Goal: Task Accomplishment & Management: Use online tool/utility

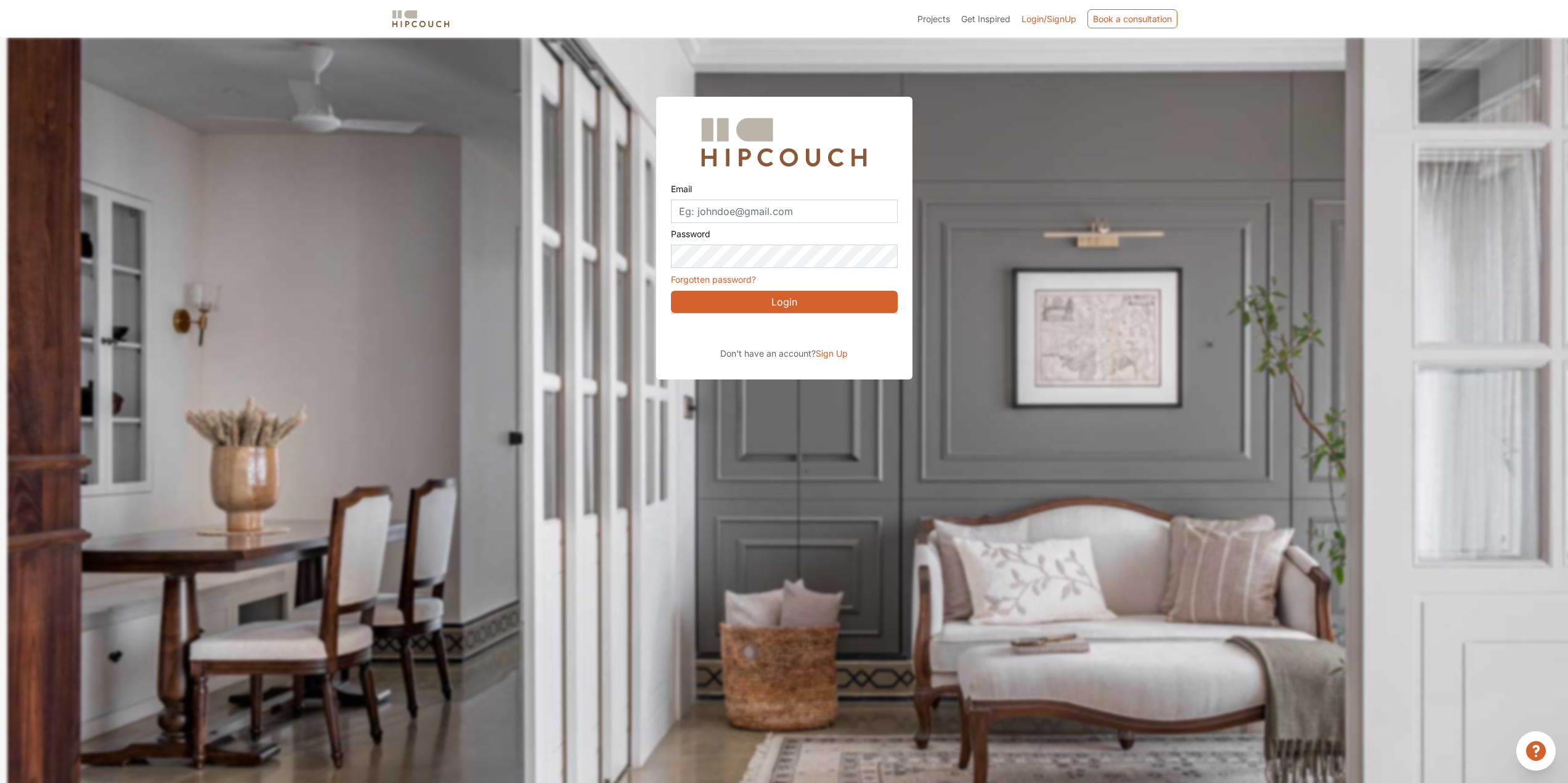
click at [753, 303] on button "Login" at bounding box center [784, 301] width 227 height 22
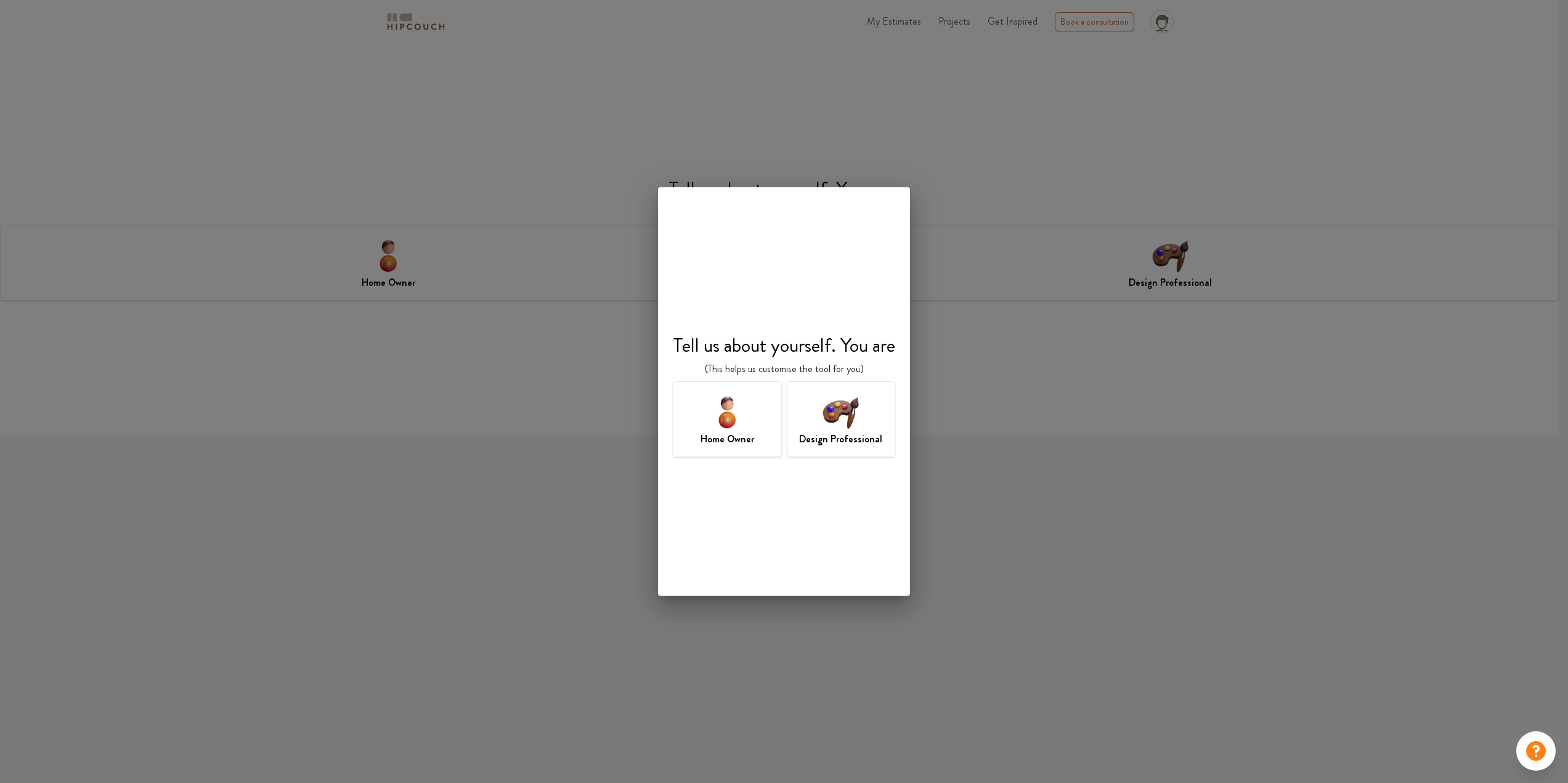
click at [822, 425] on img at bounding box center [841, 412] width 40 height 40
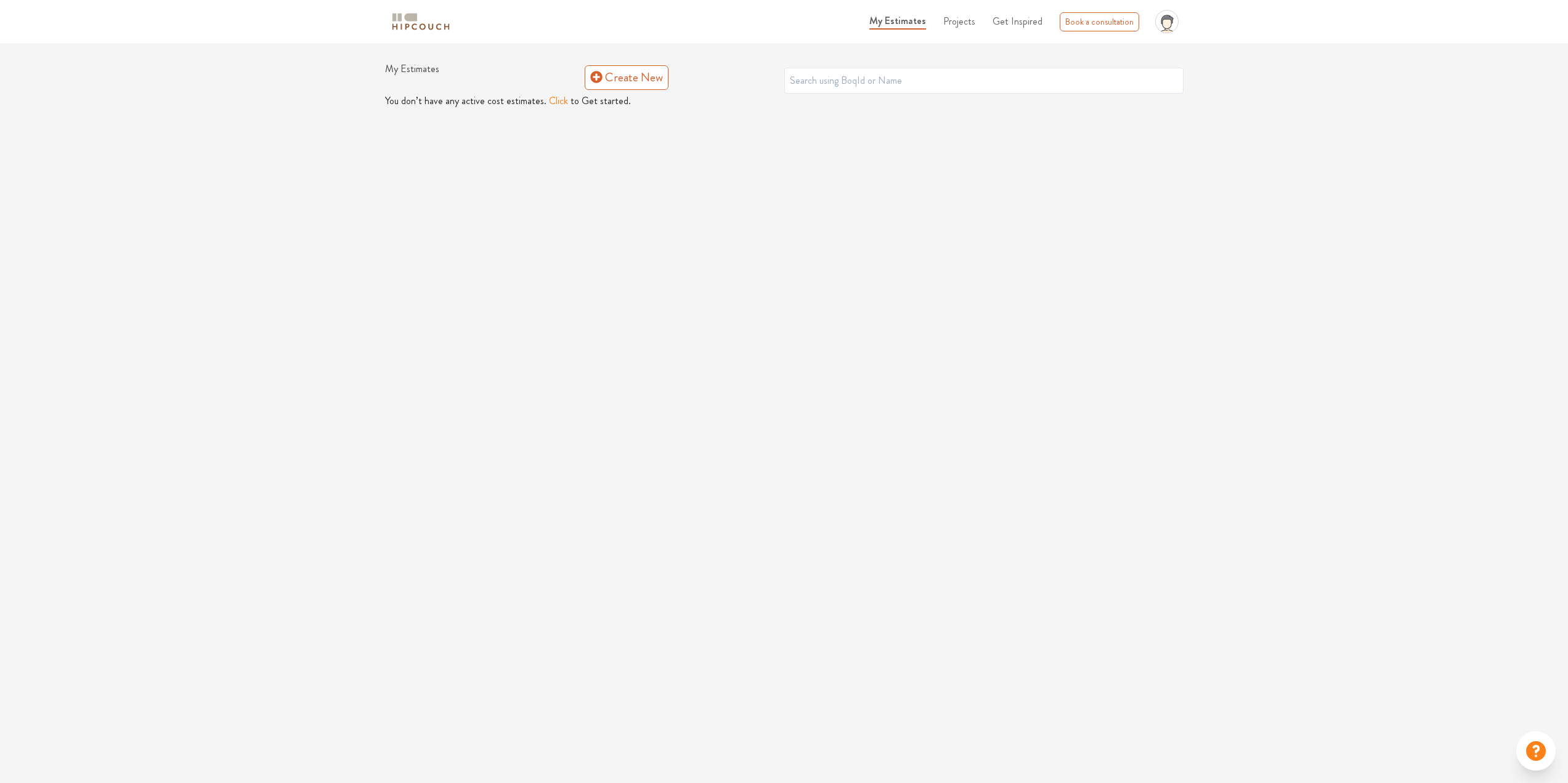
click at [549, 98] on button "Click" at bounding box center [558, 101] width 19 height 15
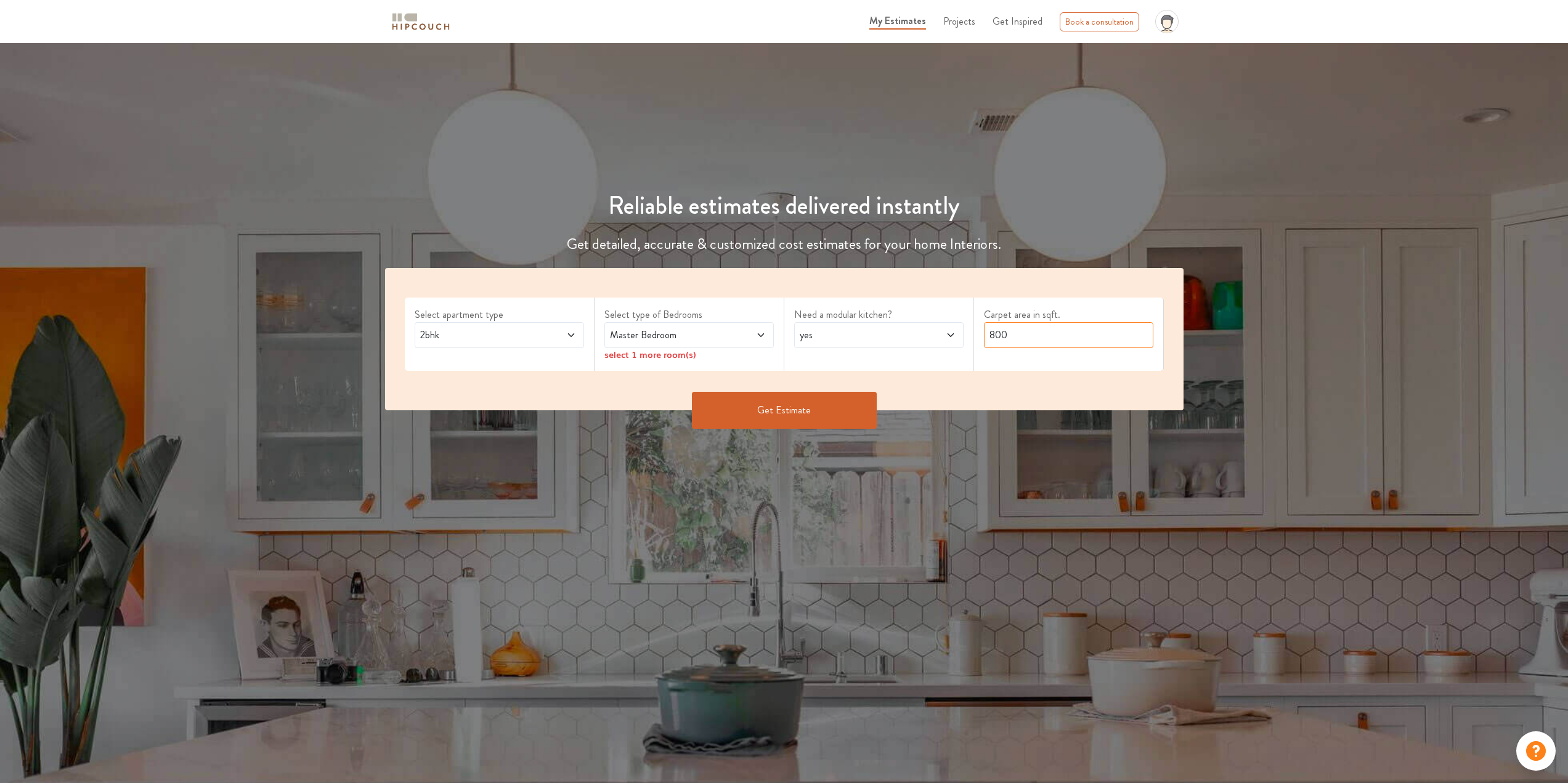
drag, startPoint x: 1043, startPoint y: 335, endPoint x: 852, endPoint y: 321, distance: 191.5
click at [852, 323] on div "Select apartment type 2bhk Select type of Bedrooms Master Bedroom select 1 more…" at bounding box center [784, 338] width 798 height 142
type input "3850"
click at [813, 424] on button "Get Estimate" at bounding box center [784, 410] width 185 height 37
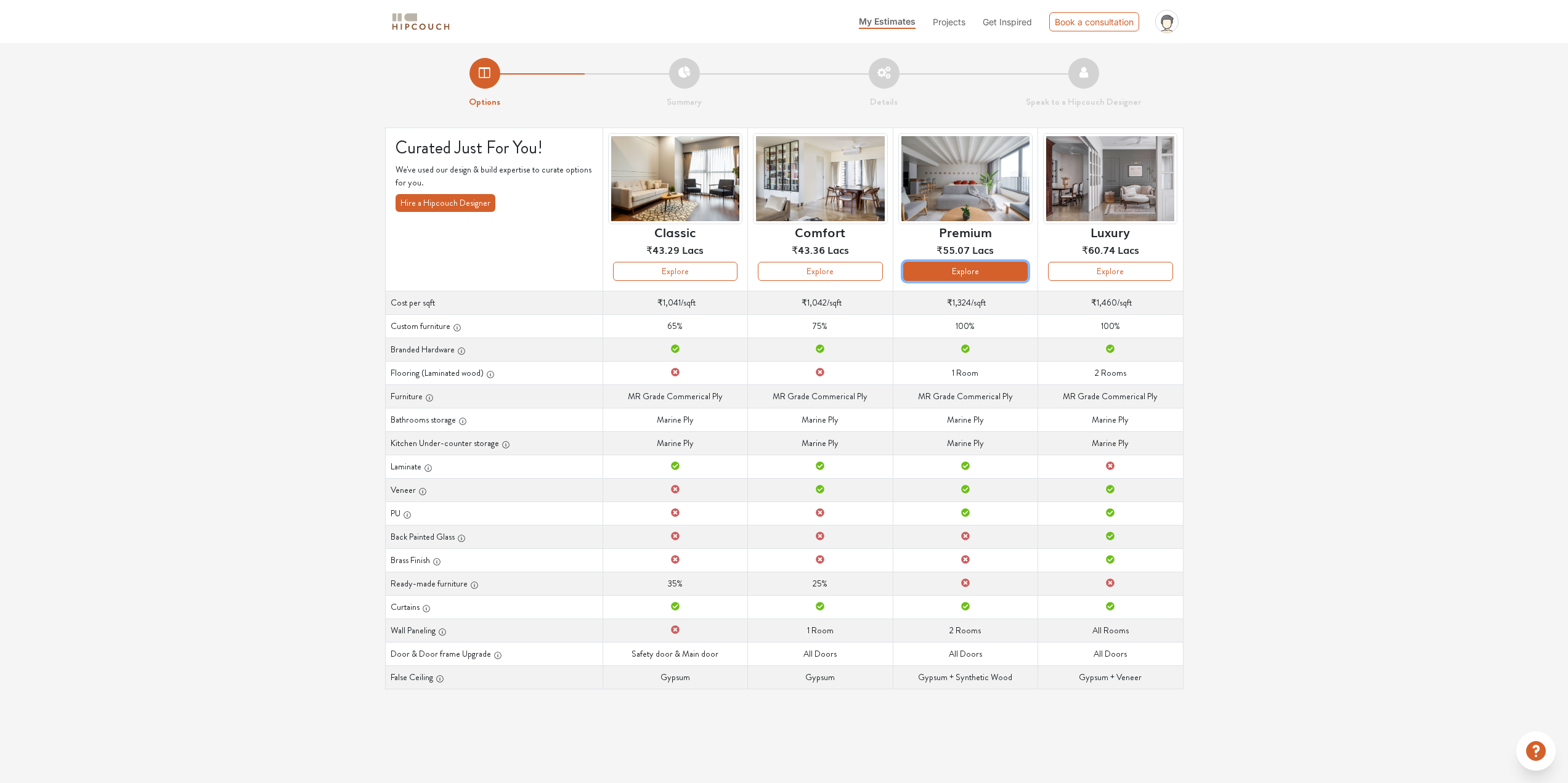
click at [968, 271] on button "Explore" at bounding box center [965, 271] width 125 height 19
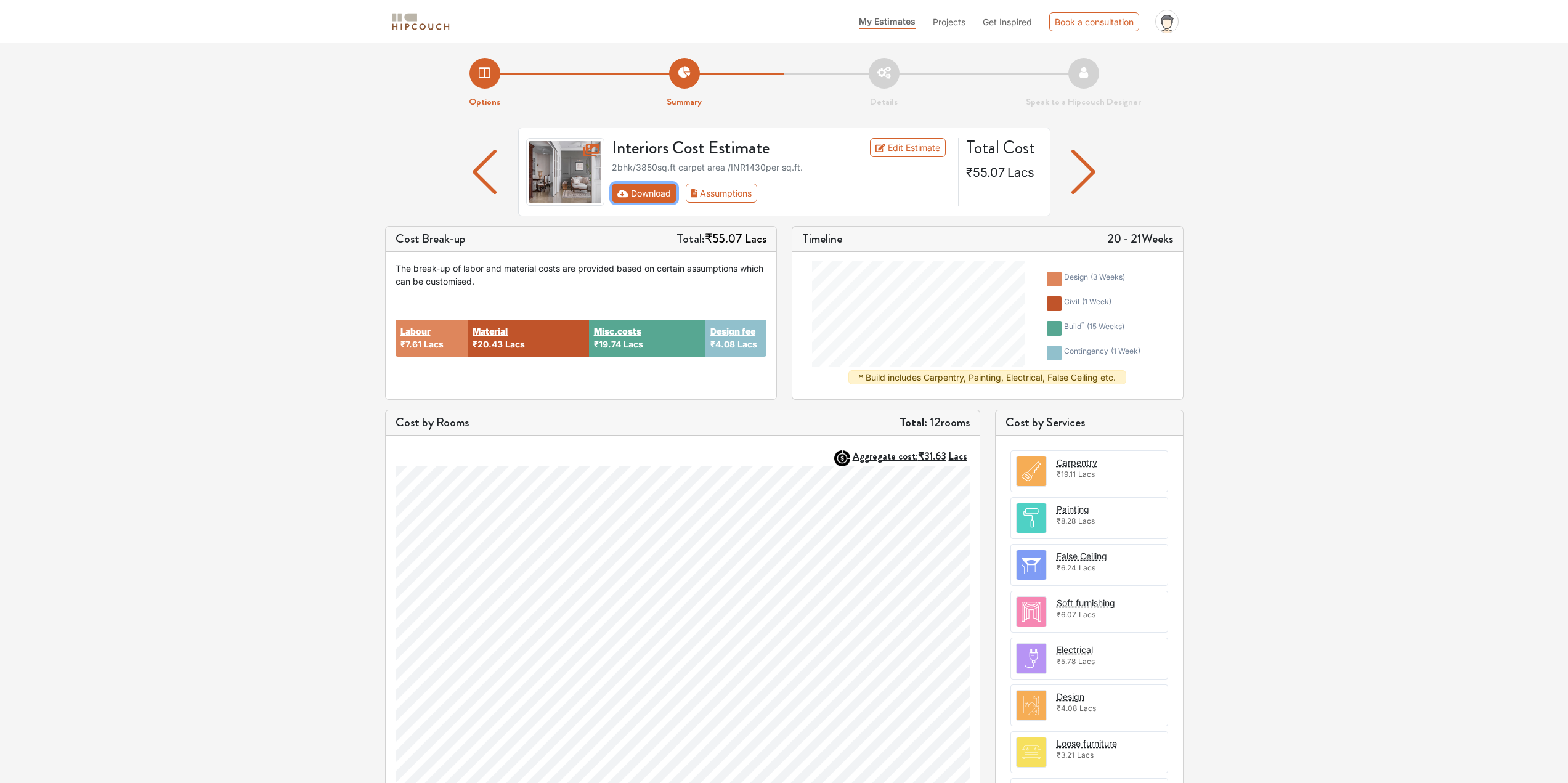
click at [654, 194] on button "Download" at bounding box center [644, 193] width 64 height 19
click at [479, 183] on img "button" at bounding box center [484, 171] width 24 height 44
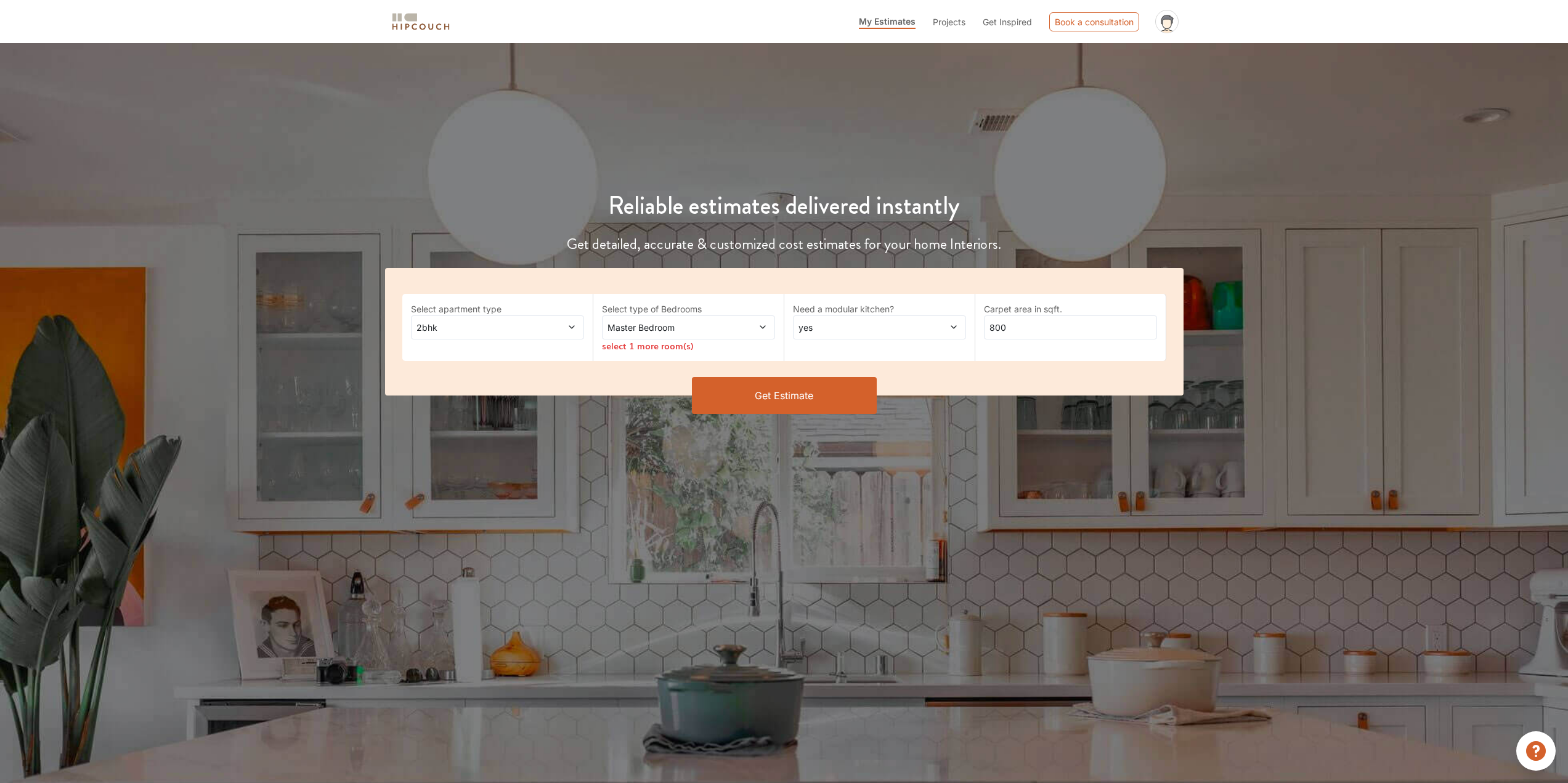
click at [660, 333] on span "Master Bedroom" at bounding box center [666, 327] width 121 height 13
click at [852, 347] on div "Need a modular kitchen? yes" at bounding box center [879, 327] width 191 height 67
click at [549, 319] on div "2bhk" at bounding box center [497, 327] width 173 height 24
click at [513, 420] on div "4bhk" at bounding box center [501, 424] width 166 height 13
click at [704, 330] on span "Master Bedroom" at bounding box center [666, 327] width 121 height 13
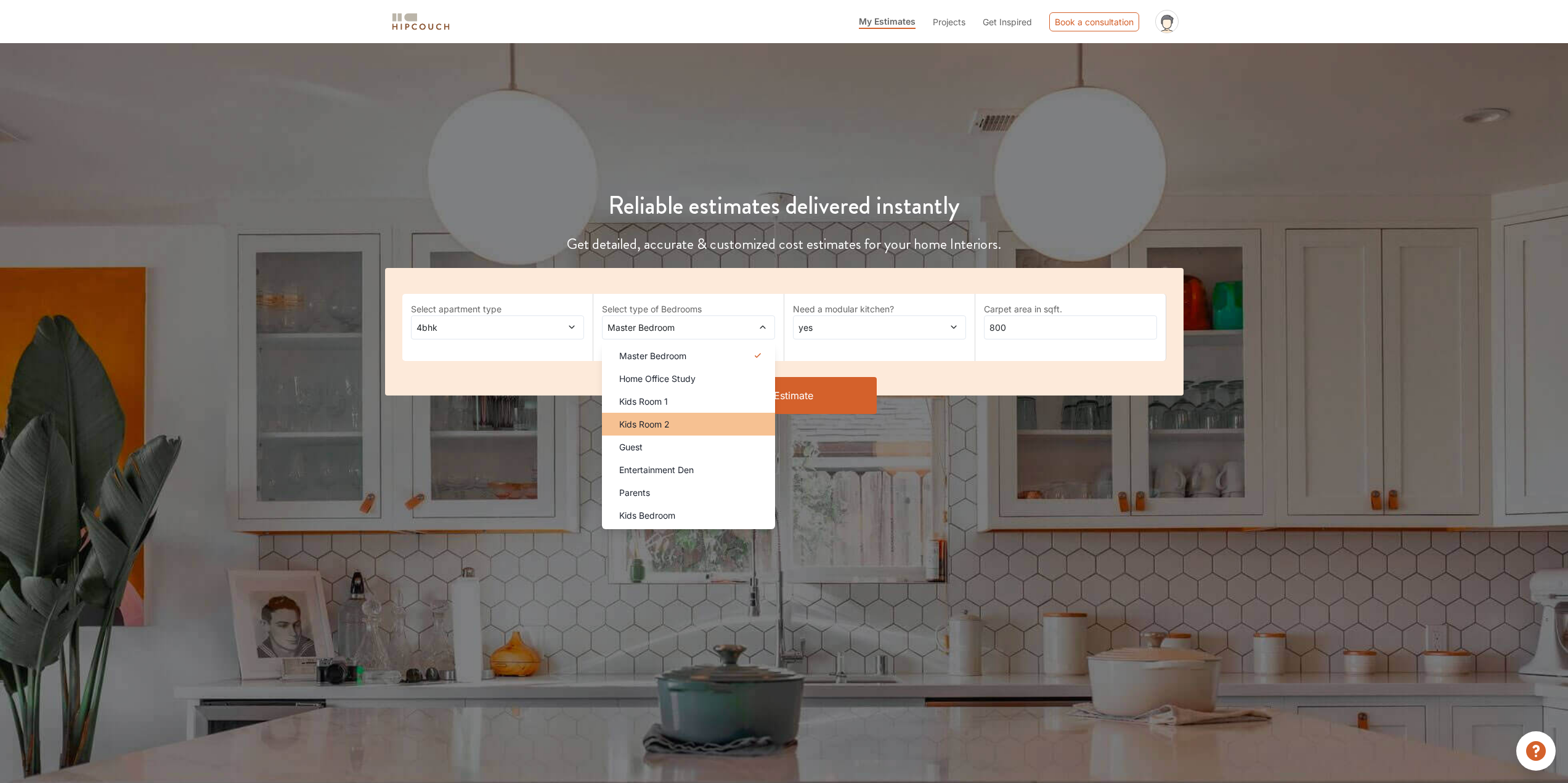
click at [703, 423] on div "Kids Room 2" at bounding box center [692, 424] width 166 height 13
click at [688, 512] on div "Kids Bedroom" at bounding box center [692, 515] width 166 height 13
click at [698, 423] on div "Kids Room 2" at bounding box center [692, 424] width 166 height 13
click at [690, 497] on div "Parents" at bounding box center [692, 492] width 166 height 13
click at [837, 390] on button "Get Estimate" at bounding box center [784, 395] width 185 height 37
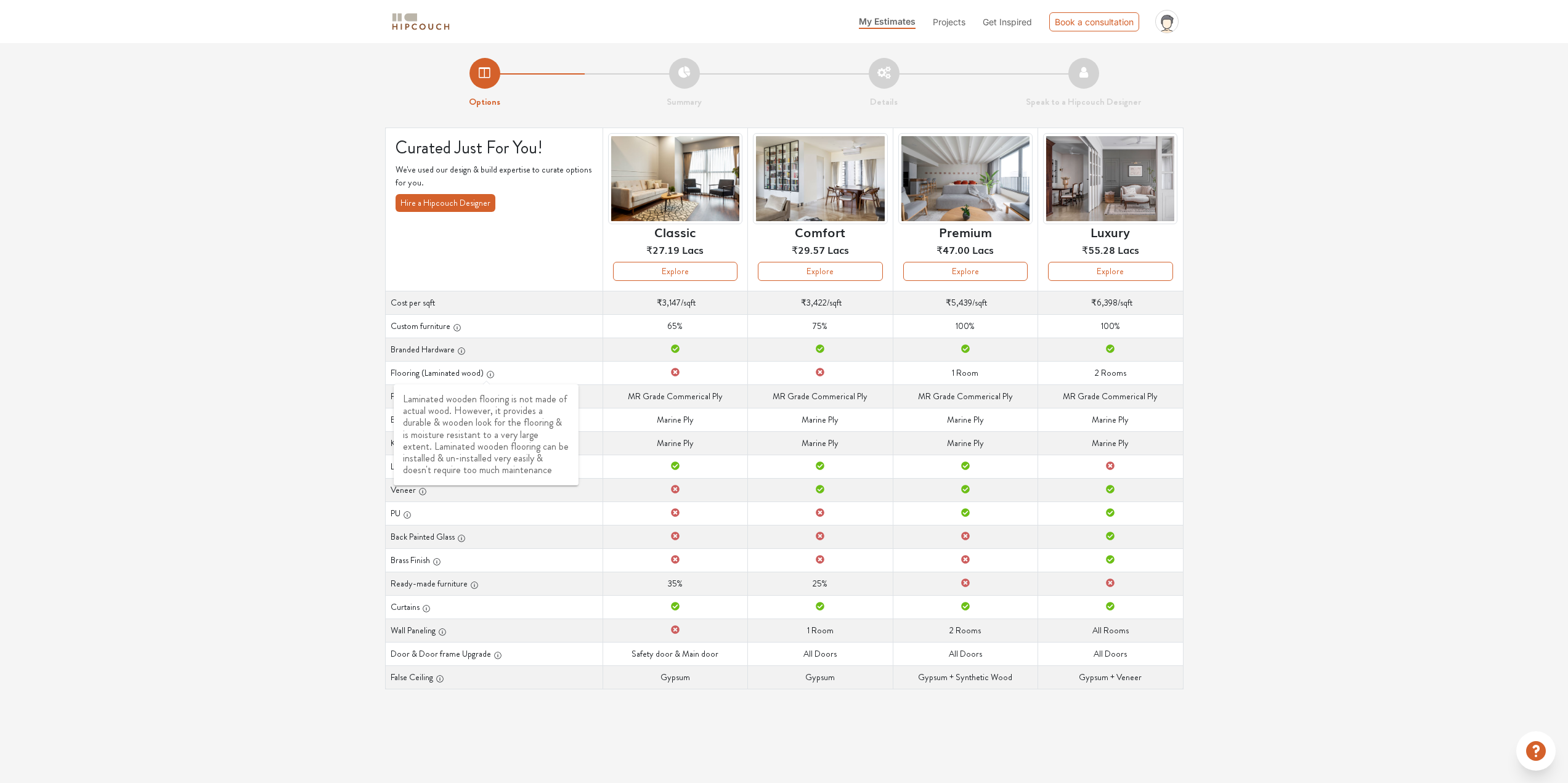
click at [486, 375] on icon "button" at bounding box center [491, 375] width 9 height 9
click at [486, 378] on body "My Estimates Projects Get Inspired Book a consultation profile pic Upload Boq L…" at bounding box center [784, 392] width 1568 height 783
click at [486, 379] on span at bounding box center [486, 381] width 8 height 6
